Goal: Obtain resource: Obtain resource

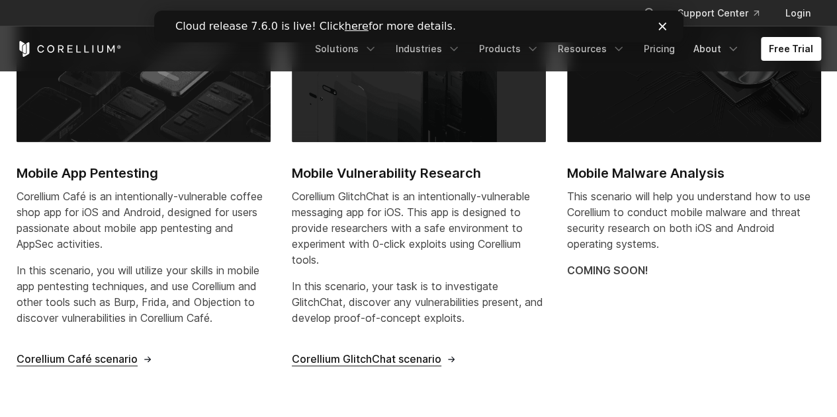
scroll to position [531, 0]
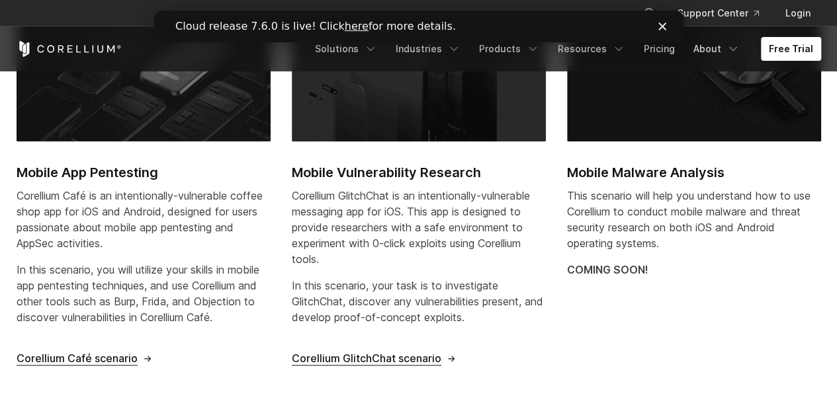
click at [82, 363] on span "Corellium Café scenario" at bounding box center [77, 359] width 121 height 14
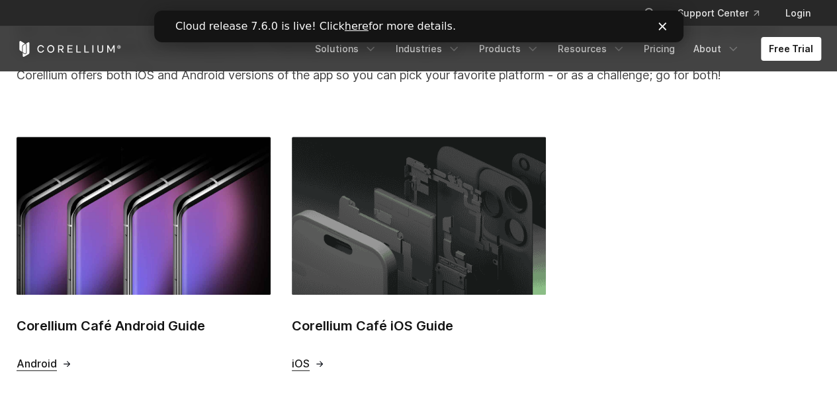
scroll to position [492, 0]
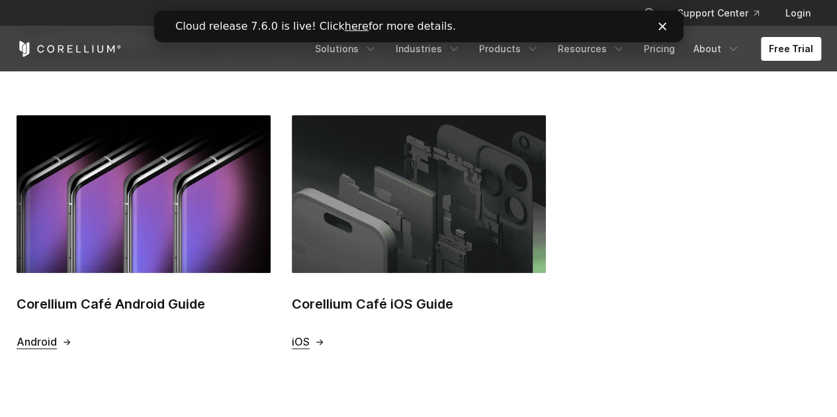
click at [304, 342] on span "iOS" at bounding box center [301, 342] width 18 height 14
click at [175, 341] on div "Android" at bounding box center [144, 342] width 254 height 14
click at [127, 238] on img at bounding box center [144, 194] width 254 height 158
click at [661, 26] on polygon "Close" at bounding box center [662, 26] width 8 height 8
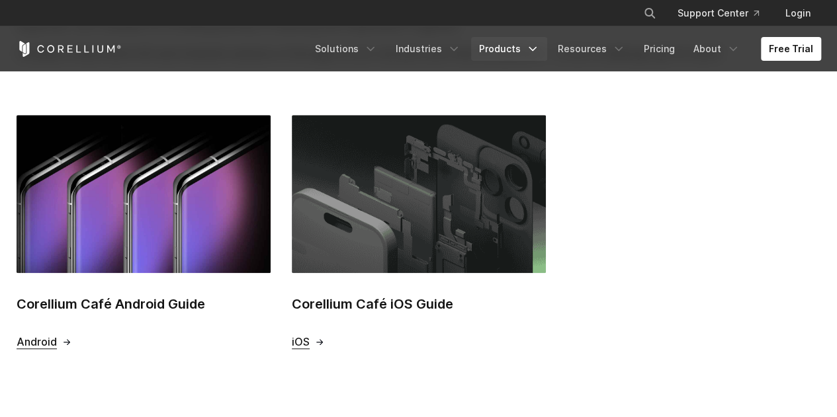
click at [501, 51] on link "Products" at bounding box center [509, 49] width 76 height 24
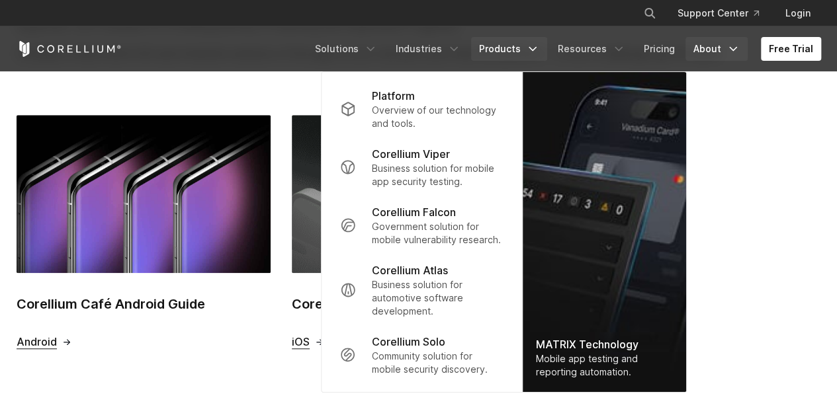
click at [718, 48] on link "About" at bounding box center [716, 49] width 62 height 24
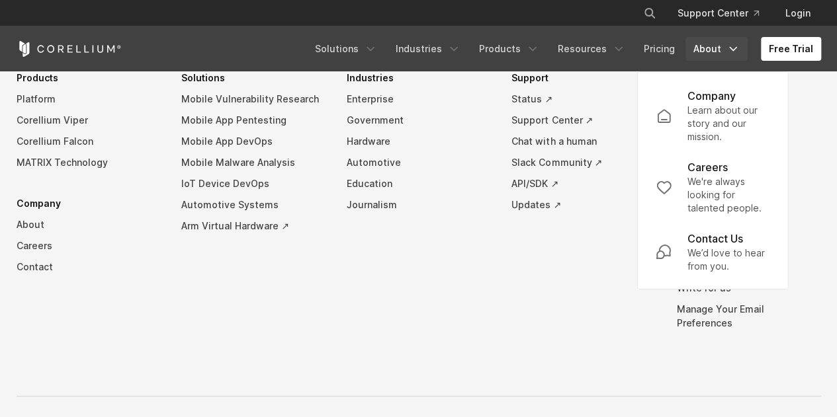
scroll to position [934, 0]
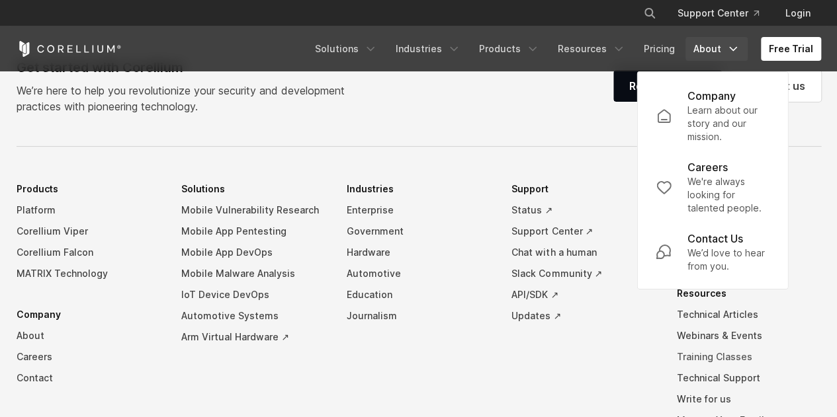
click at [712, 357] on link "Training Classes" at bounding box center [749, 357] width 144 height 21
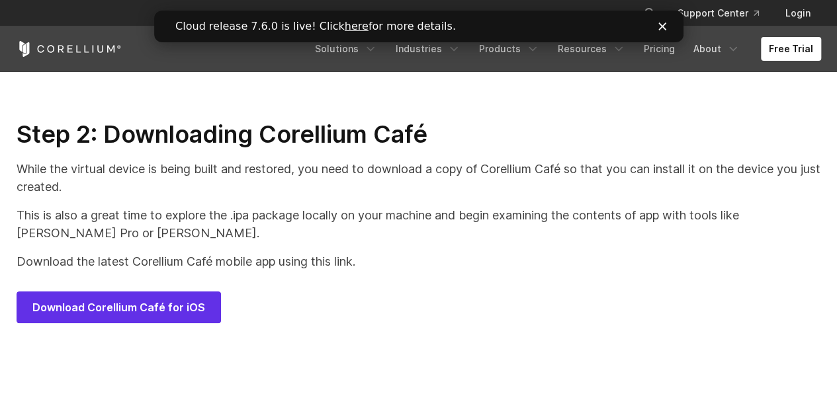
scroll to position [6438, 0]
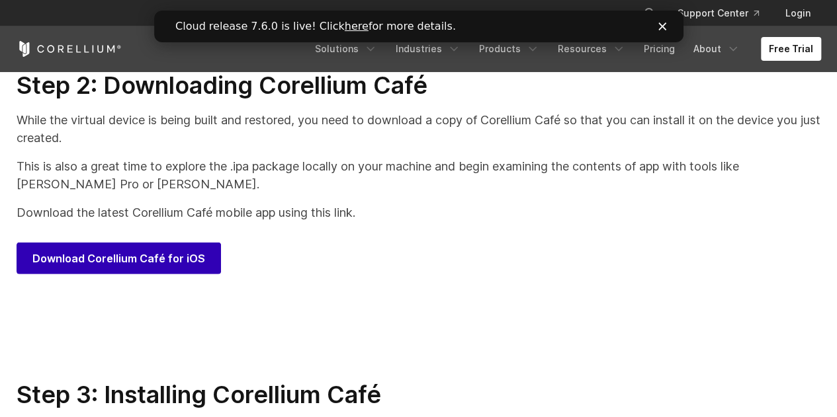
click at [160, 267] on span "Download Corellium Café for iOS" at bounding box center [118, 259] width 173 height 16
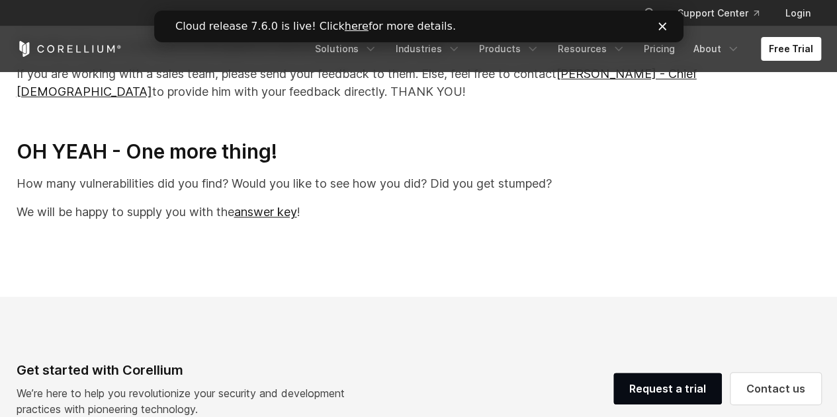
scroll to position [28129, 0]
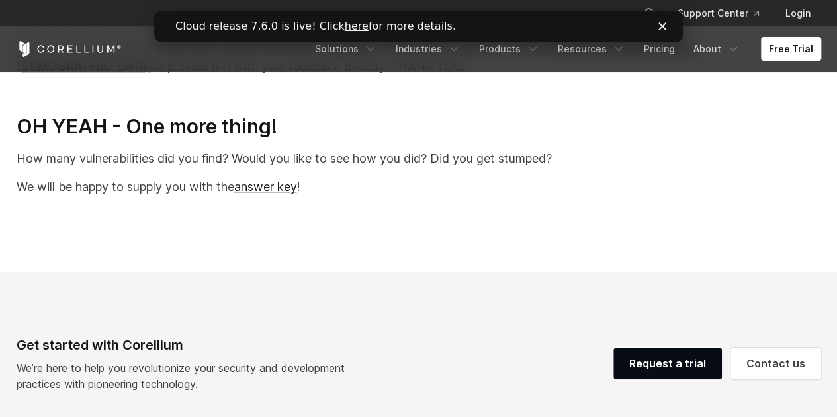
click at [271, 196] on p "We will be happy to supply you with the answer key !" at bounding box center [419, 187] width 804 height 18
click at [275, 194] on link "answer key" at bounding box center [265, 187] width 63 height 14
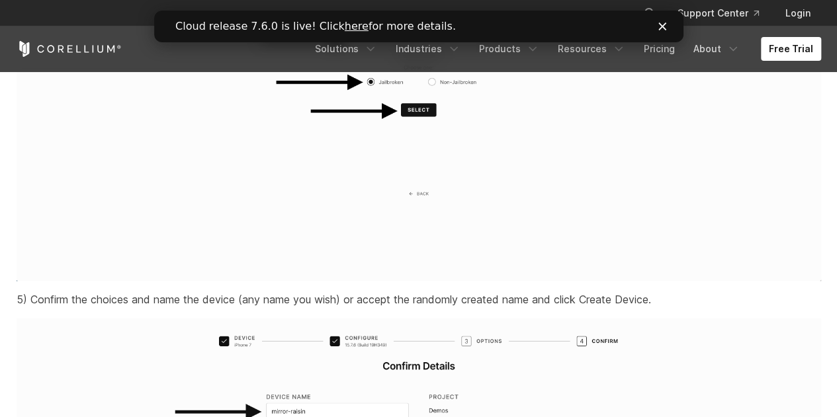
scroll to position [3049, 0]
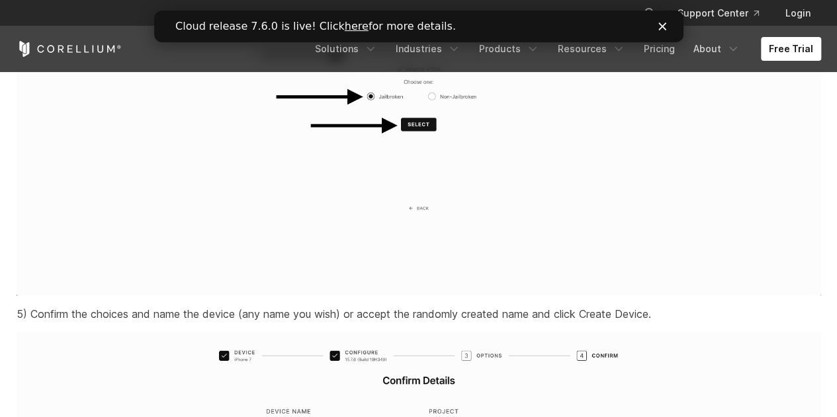
click at [670, 28] on div "Close" at bounding box center [664, 26] width 13 height 8
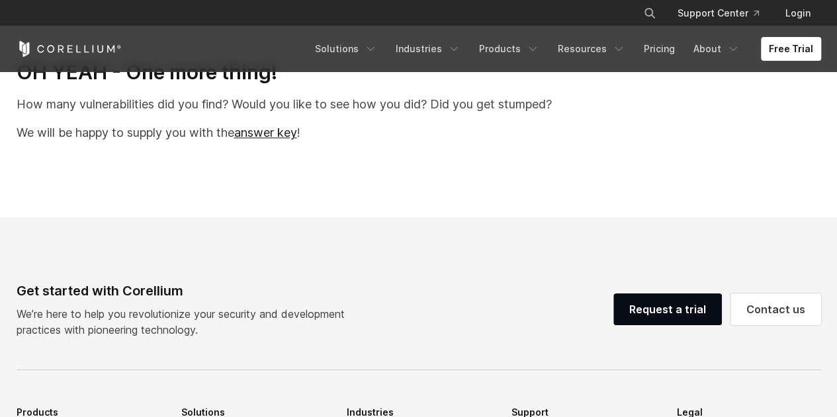
scroll to position [28156, 0]
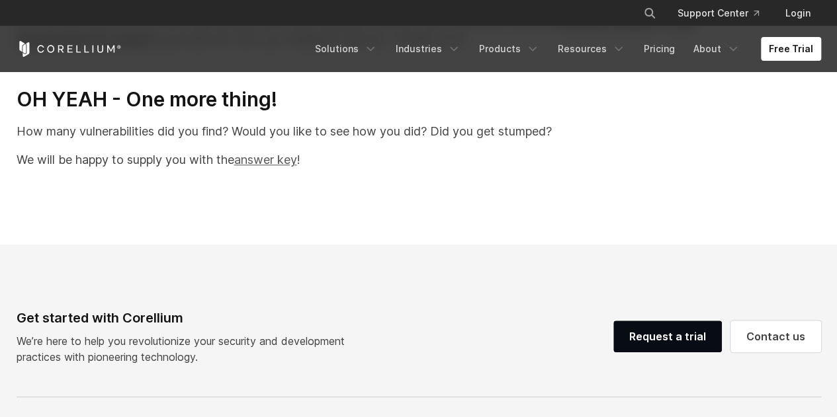
click at [274, 167] on link "answer key" at bounding box center [265, 160] width 63 height 14
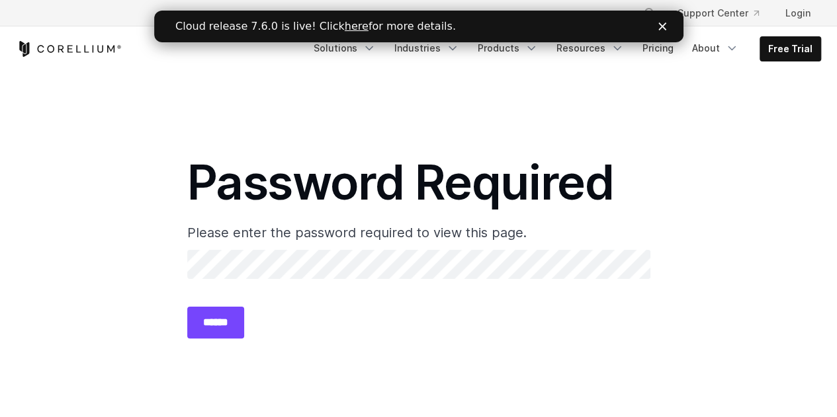
click at [244, 317] on input "******" at bounding box center [215, 323] width 57 height 32
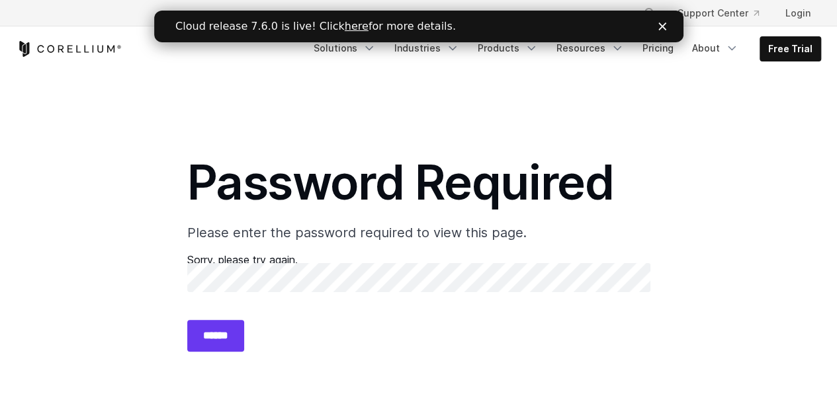
click at [134, 207] on section "Password Required Please enter the password required to view this page. Sorry, …" at bounding box center [418, 258] width 837 height 375
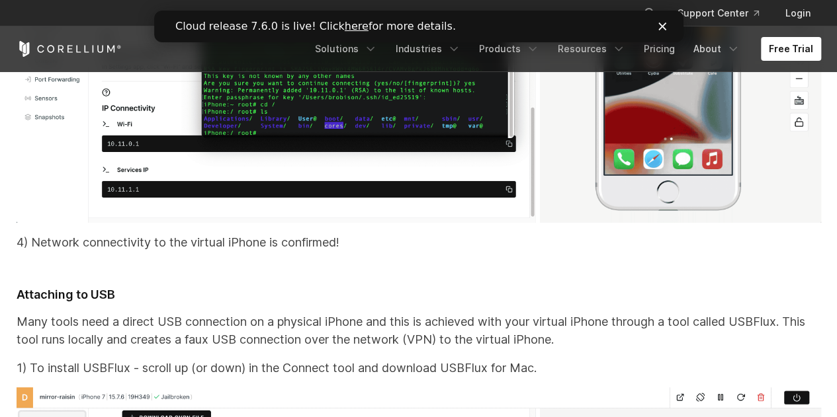
scroll to position [11954, 0]
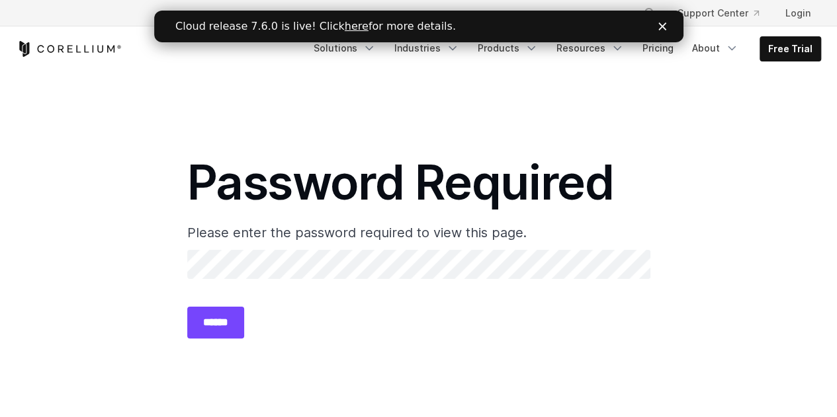
click at [216, 327] on input "******" at bounding box center [215, 323] width 57 height 32
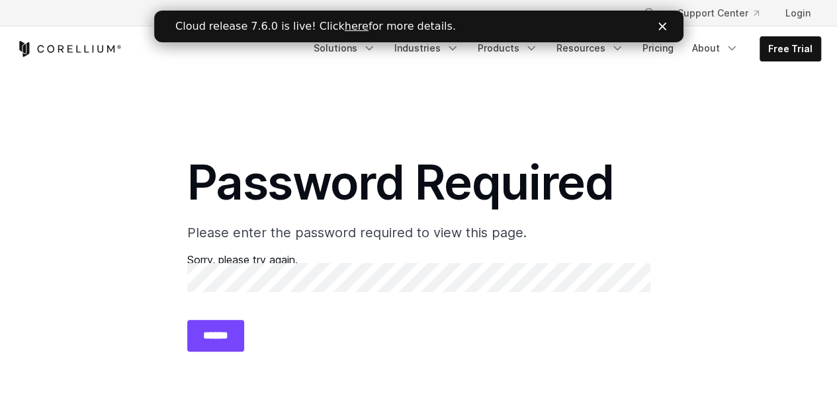
click at [221, 332] on input "******" at bounding box center [215, 336] width 57 height 32
click at [84, 54] on icon "Corellium Home" at bounding box center [69, 49] width 105 height 16
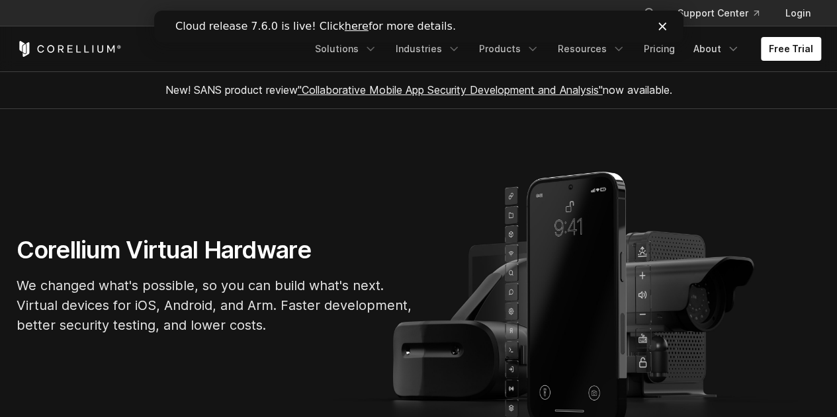
click at [667, 30] on div "Close" at bounding box center [664, 26] width 13 height 8
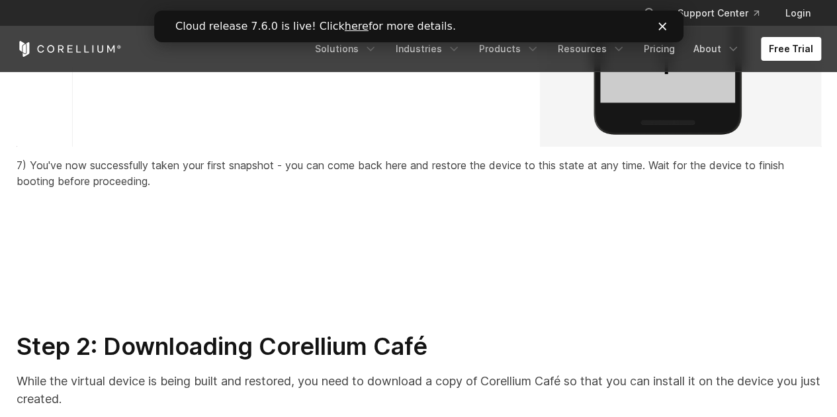
scroll to position [6711, 0]
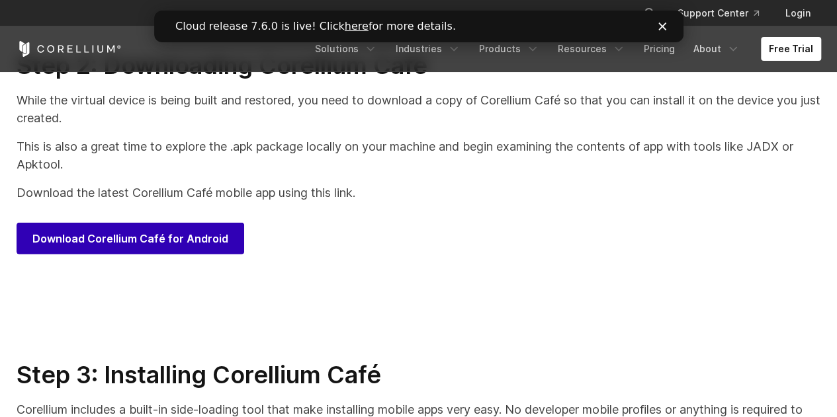
click at [193, 247] on span "Download Corellium Café for Android" at bounding box center [130, 239] width 196 height 16
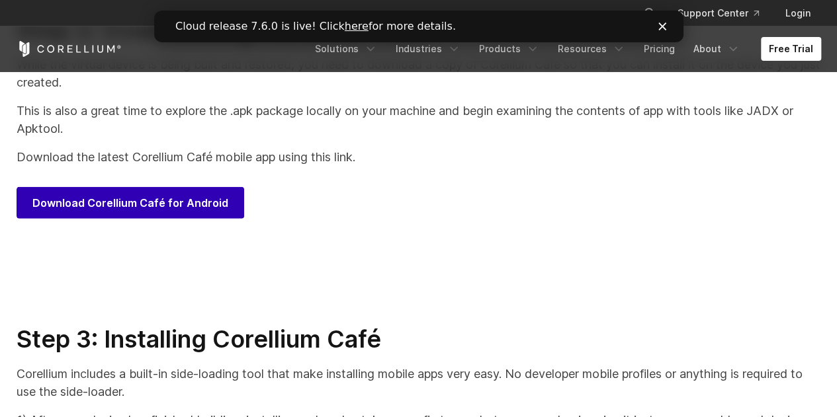
scroll to position [6745, 0]
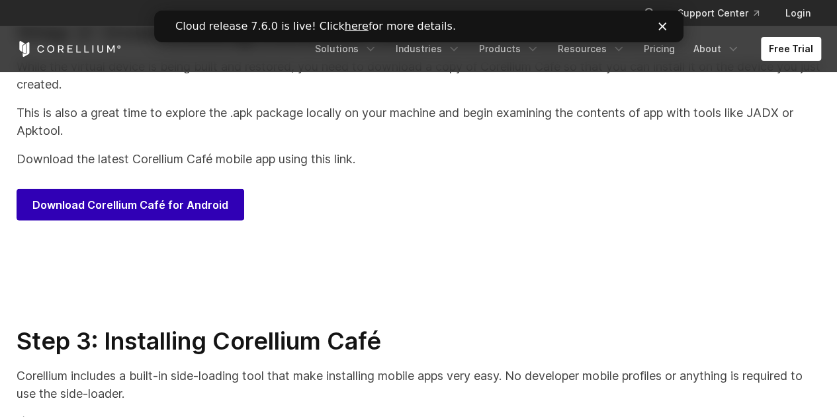
click at [191, 213] on span "Download Corellium Café for Android" at bounding box center [130, 205] width 196 height 16
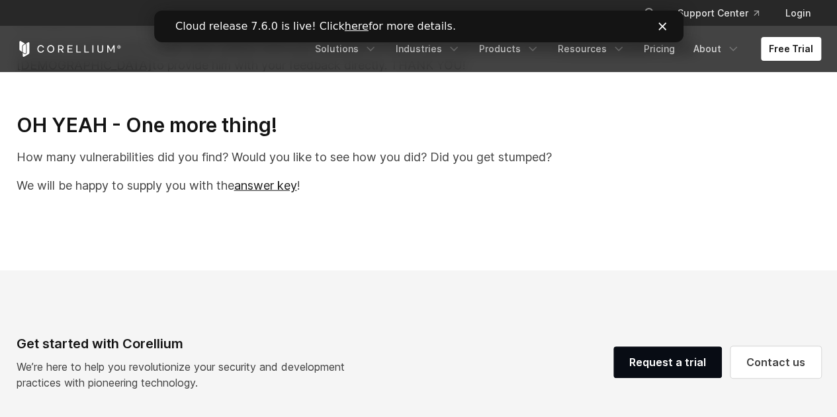
scroll to position [26592, 0]
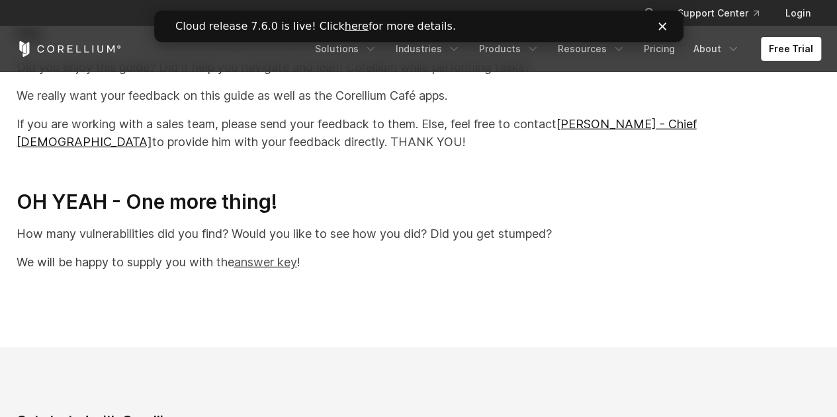
click at [286, 269] on link "answer key" at bounding box center [265, 262] width 63 height 14
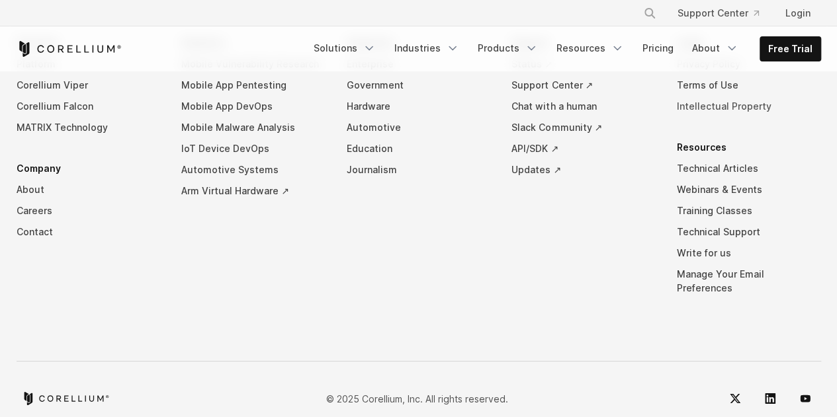
scroll to position [2404, 0]
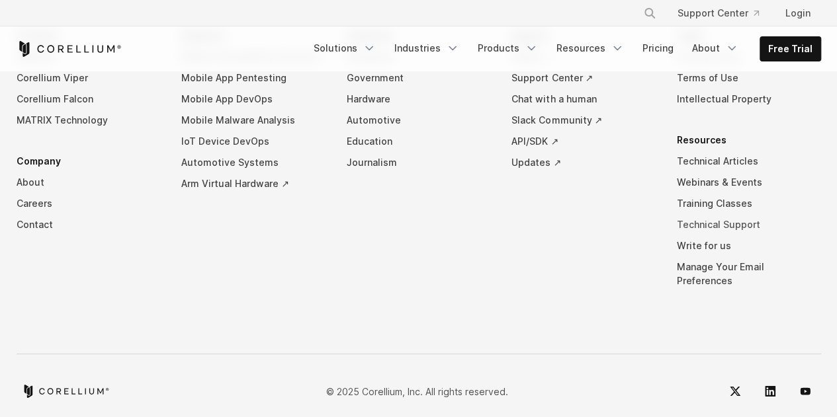
click at [733, 236] on link "Technical Support" at bounding box center [749, 224] width 144 height 21
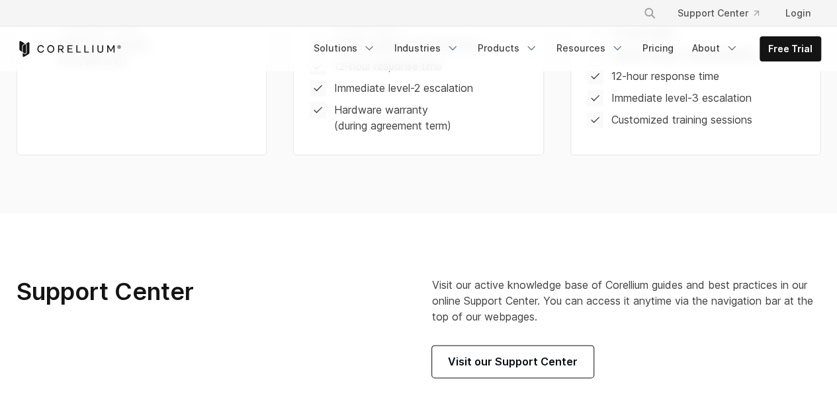
scroll to position [824, 0]
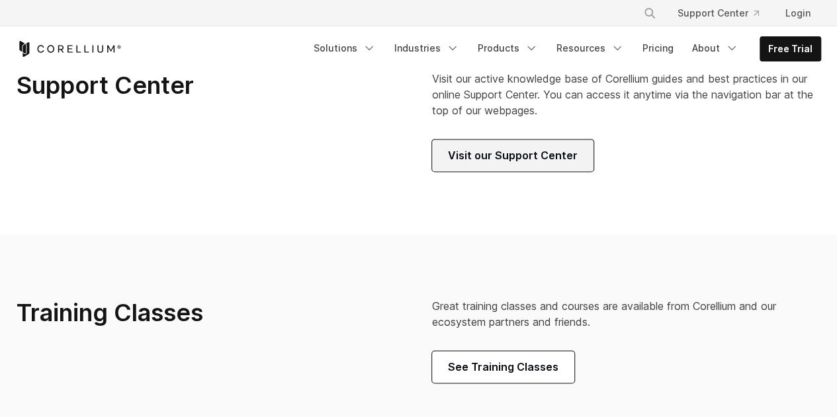
click at [478, 163] on span "Visit our Support Center" at bounding box center [513, 156] width 130 height 16
